Goal: Navigation & Orientation: Understand site structure

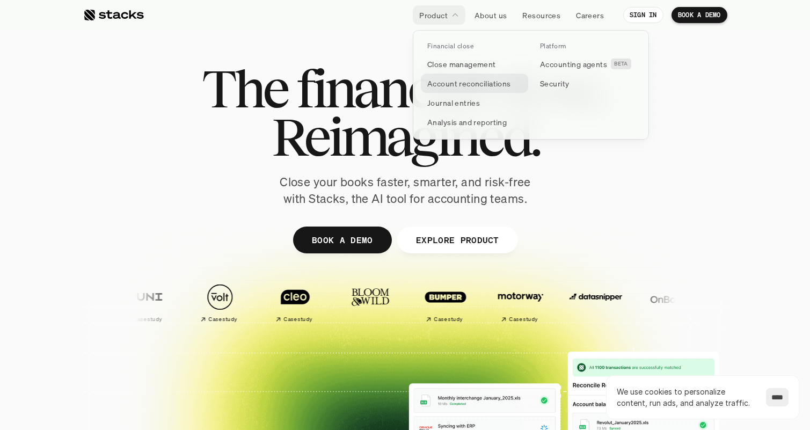
click at [461, 84] on p "Account reconciliations" at bounding box center [469, 83] width 84 height 11
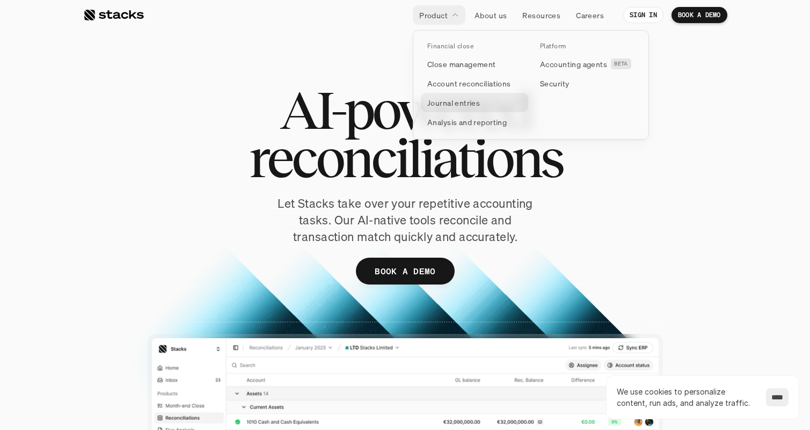
click at [458, 101] on p "Journal entries" at bounding box center [453, 102] width 53 height 11
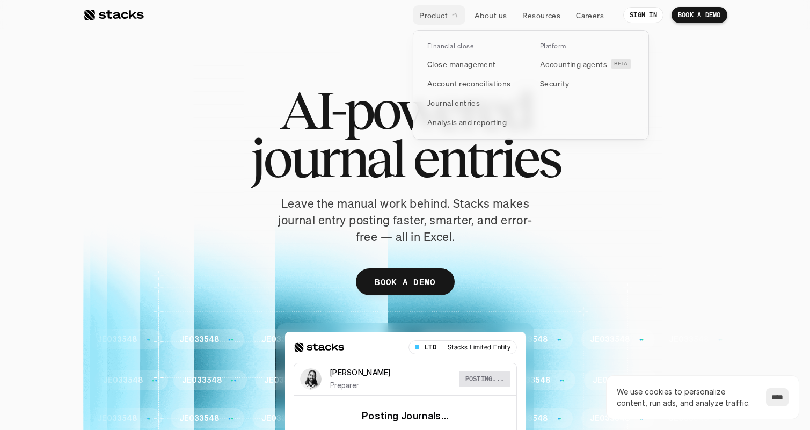
click at [456, 16] on icon at bounding box center [455, 15] width 10 height 10
click at [458, 122] on p "Analysis and reporting" at bounding box center [466, 121] width 79 height 11
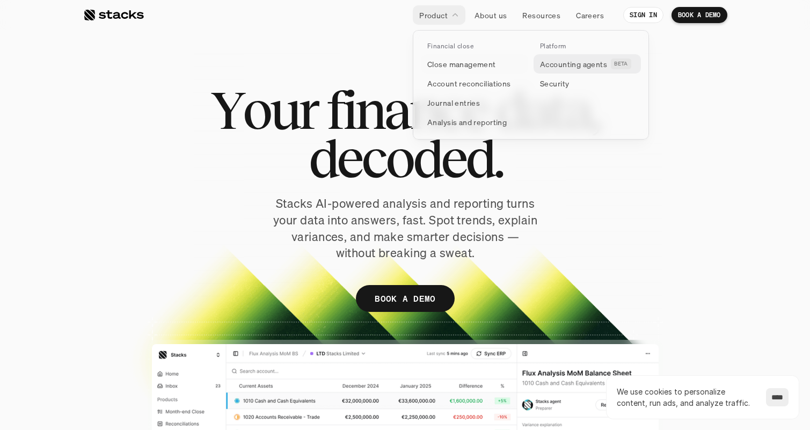
click at [568, 67] on p "Accounting agents" at bounding box center [573, 64] width 67 height 11
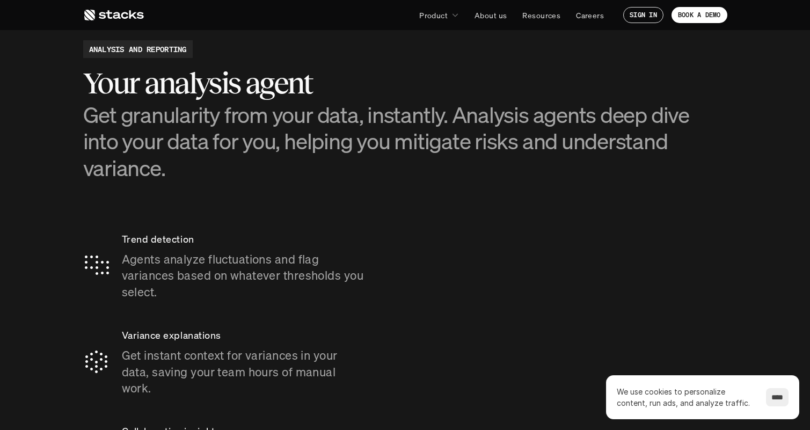
scroll to position [1732, 1]
